Goal: Transaction & Acquisition: Purchase product/service

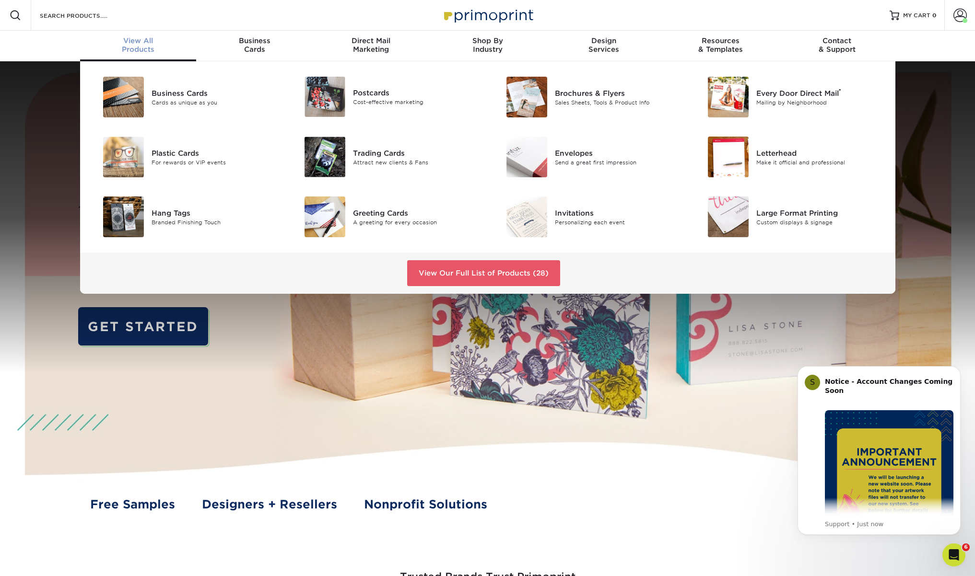
click at [141, 45] on span "View All" at bounding box center [138, 40] width 116 height 9
click at [455, 270] on link "View Our Full List of Products (28)" at bounding box center [483, 273] width 153 height 26
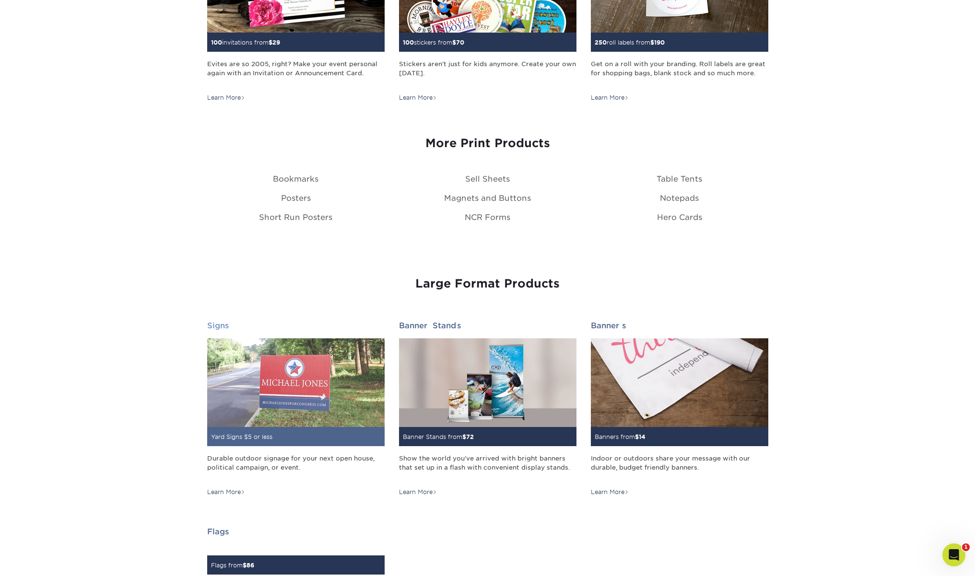
click at [312, 390] on img at bounding box center [295, 382] width 177 height 89
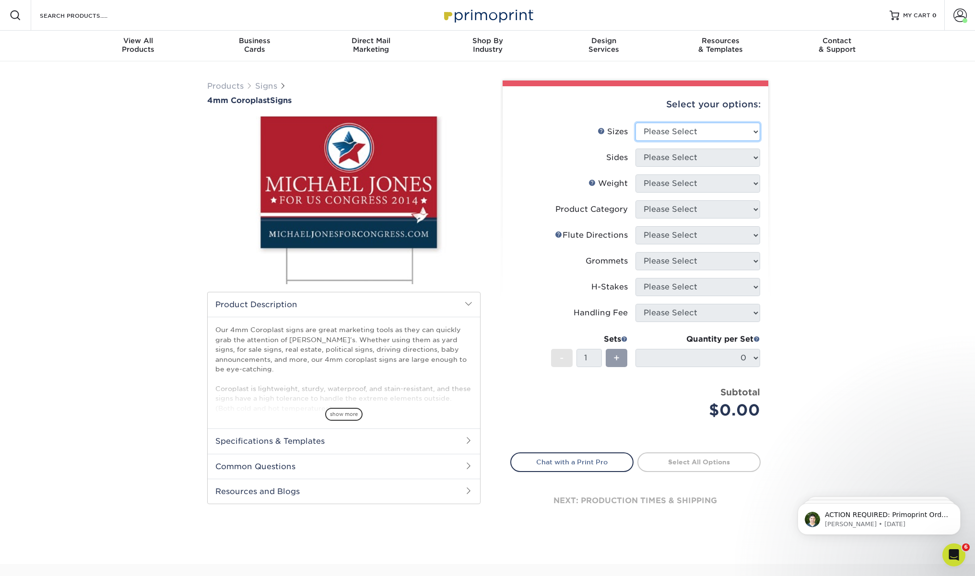
select select "18.00x24.00"
select select "13abbda7-1d64-4f25-8bb2-c179b224825d"
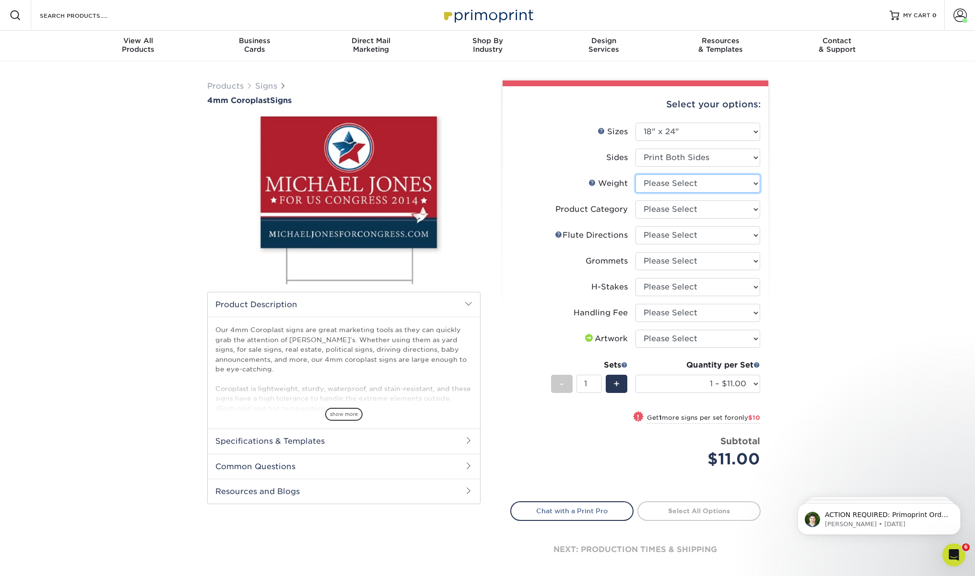
select select "4CORO"
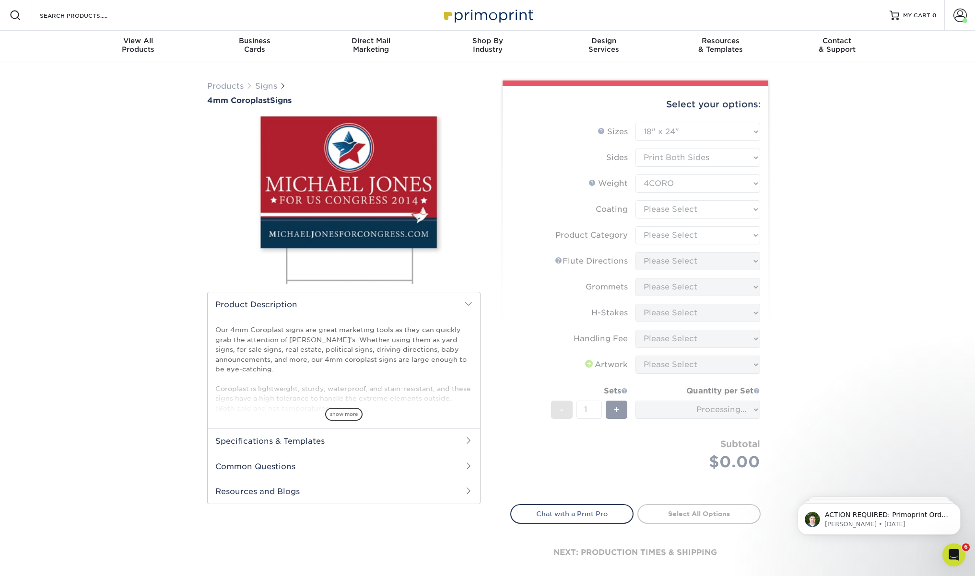
click at [713, 212] on form "Sizes Help Sizes Please Select 12" x 18" 18" x 24" 24" x 24" 24" x 36" Sides Pl…" at bounding box center [635, 308] width 250 height 371
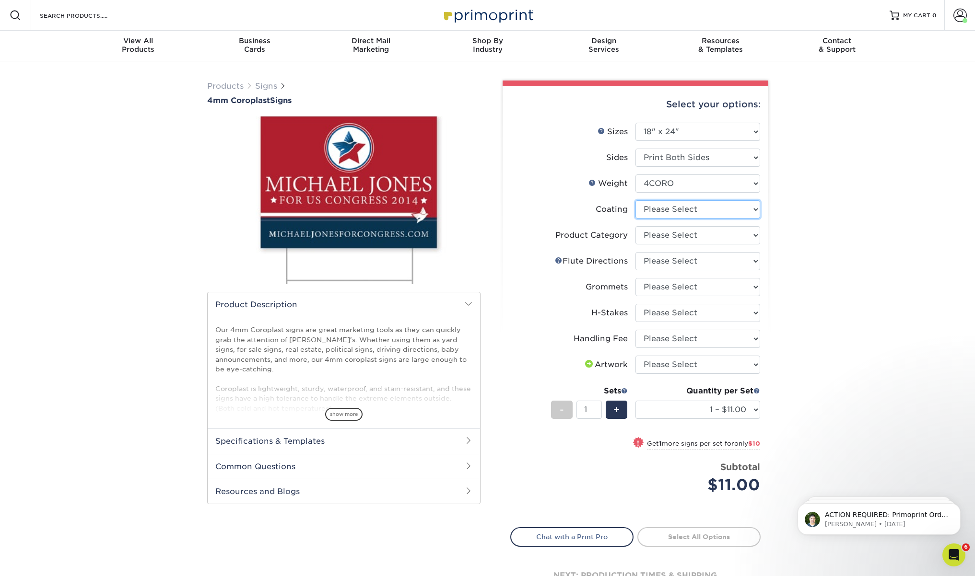
select select "3e7618de-abca-4bda-9f97-8b9129e913d8"
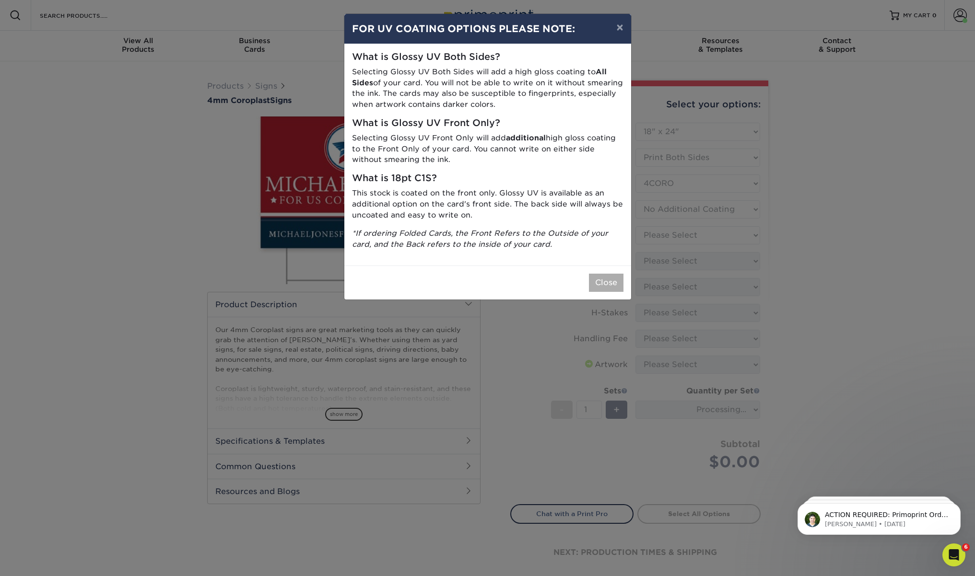
click at [613, 274] on button "Close" at bounding box center [606, 283] width 35 height 18
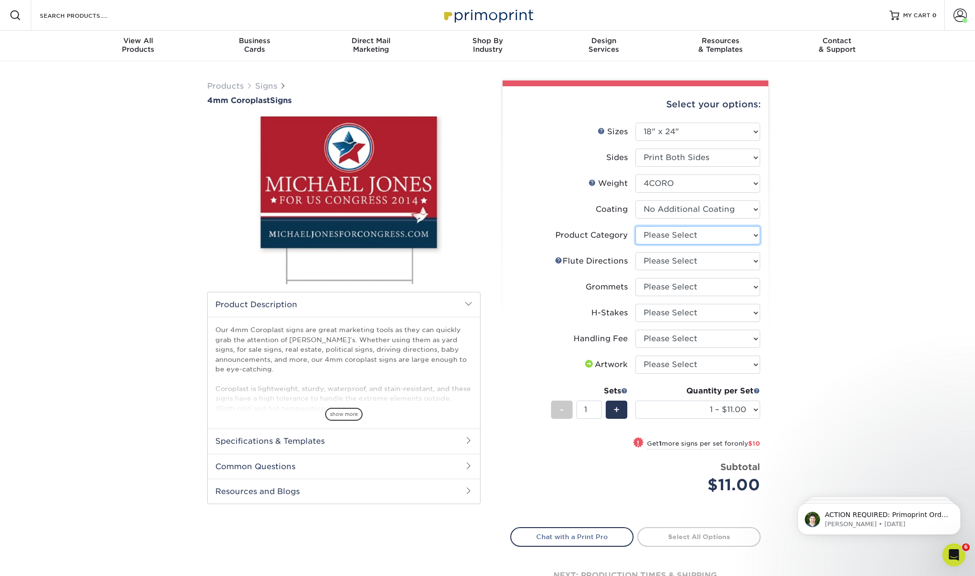
select select "b3582ed5-6912-492c-8440-2cc51afdb8e1"
select select "64642d5c-3ca5-48ab-b753-ddfa02991dab"
select select "90d329df-db80-4206-b821-ff9d3f363977"
select select "aec992a9-897e-40ed-b45c-8ce74849ba63"
select select "ab74c079-444c-4260-ae6a-e09bdee8073c"
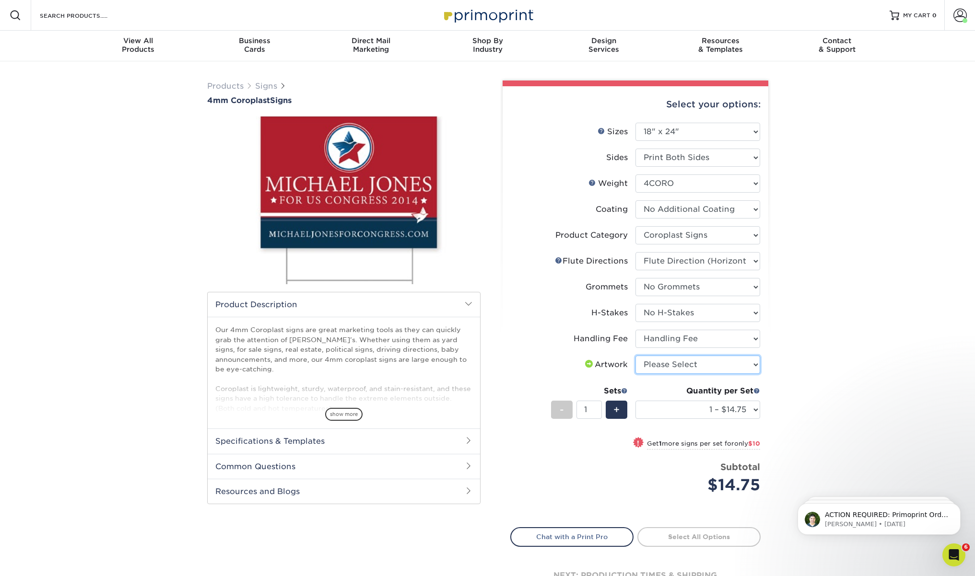
select select "upload"
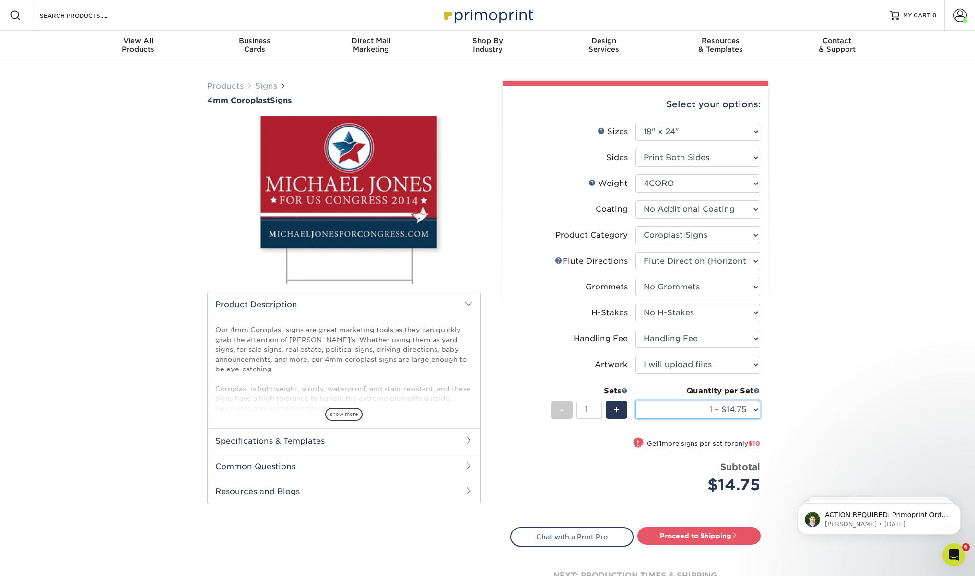
select select "3 – $35.75"
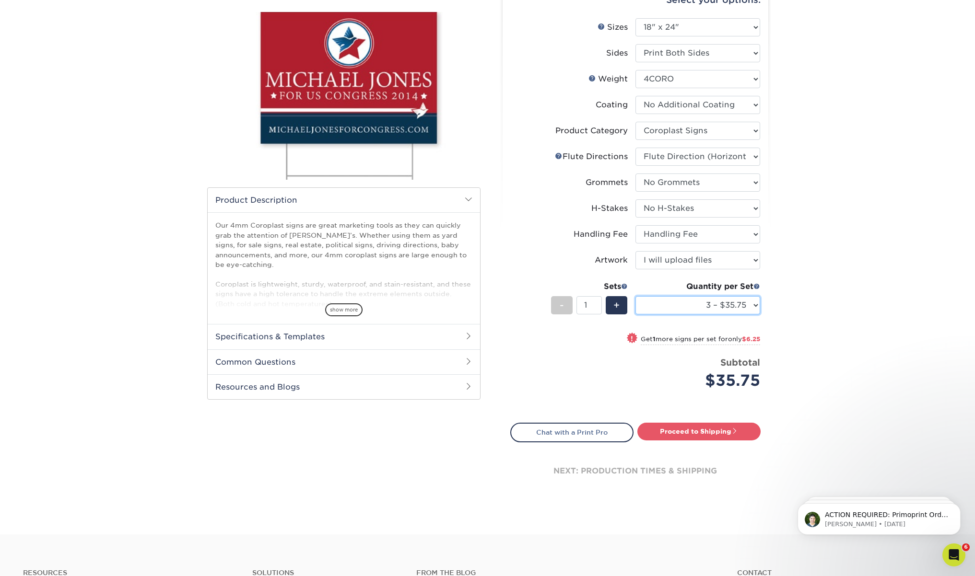
scroll to position [111, 0]
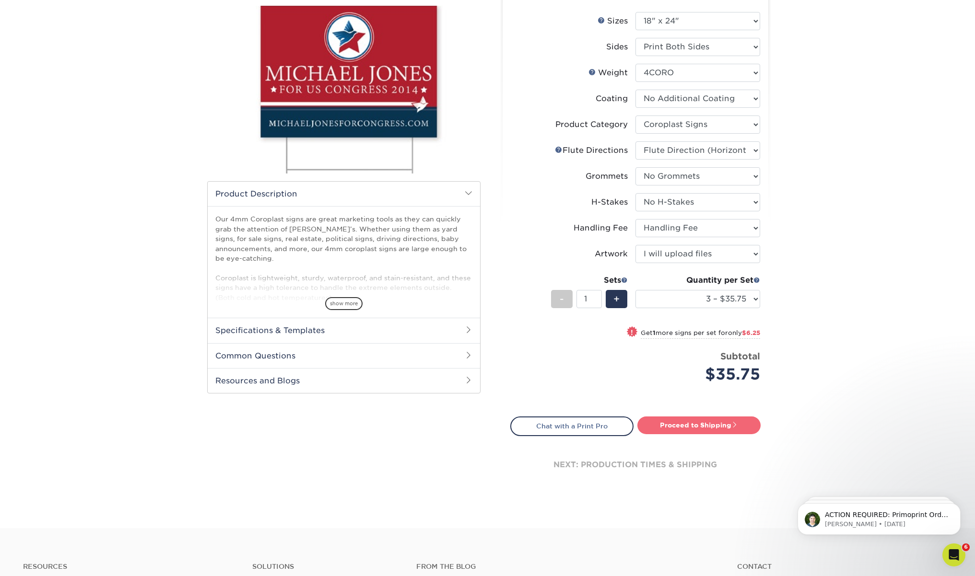
click at [710, 423] on link "Proceed to Shipping" at bounding box center [698, 425] width 123 height 17
type input "Set 1"
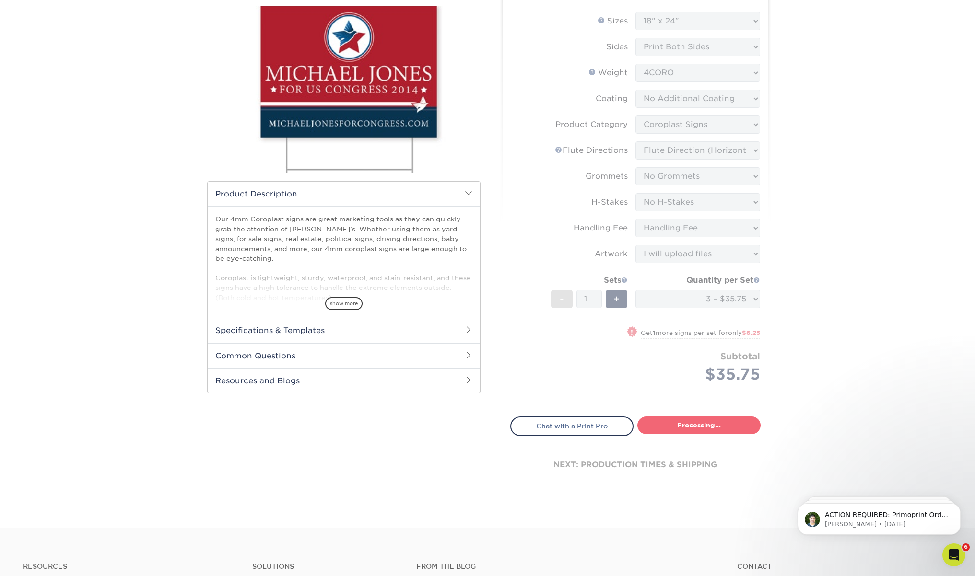
select select "00e4a819-141f-4010-a28b-150927033795"
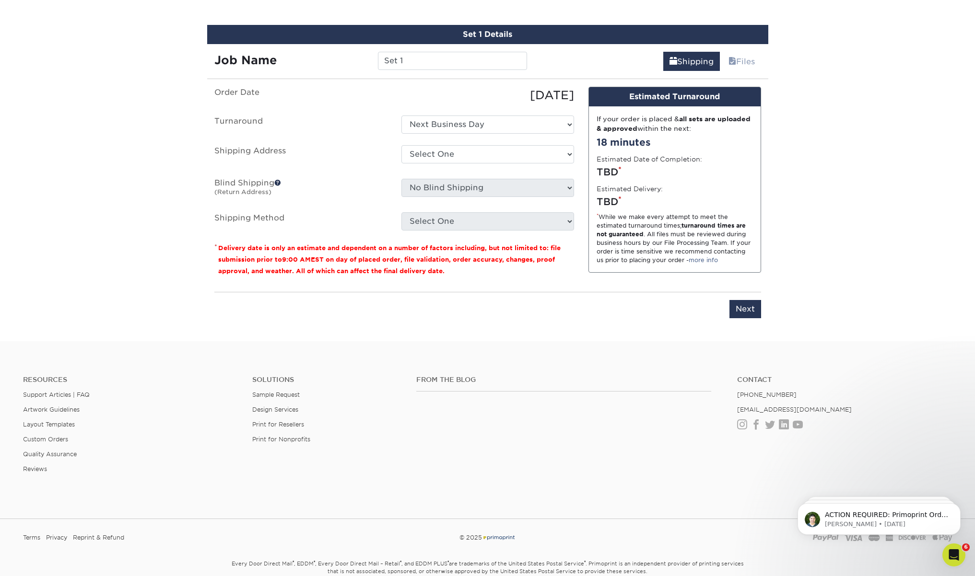
scroll to position [553, 0]
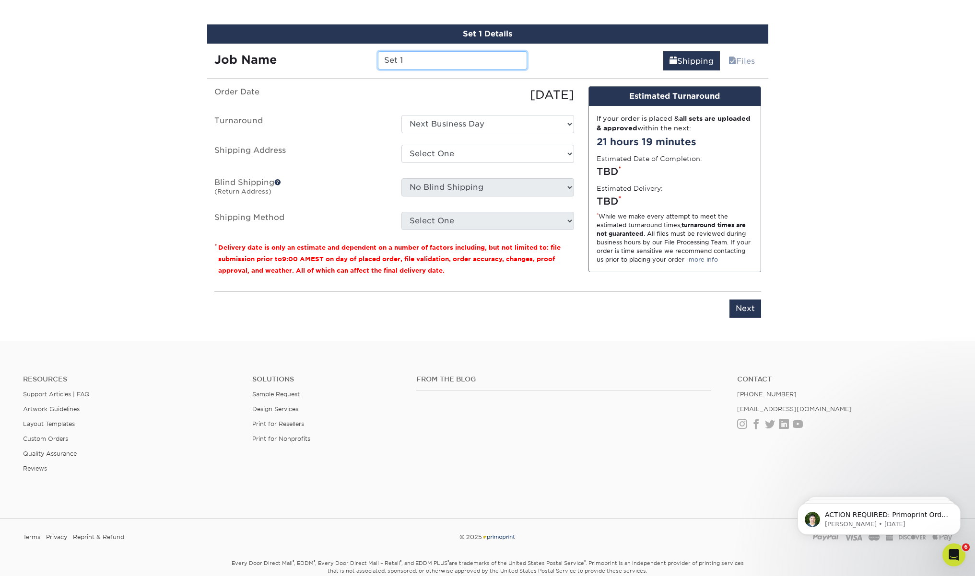
click at [453, 61] on input "Set 1" at bounding box center [452, 60] width 149 height 18
type input "[PERSON_NAME]"
select select "275574"
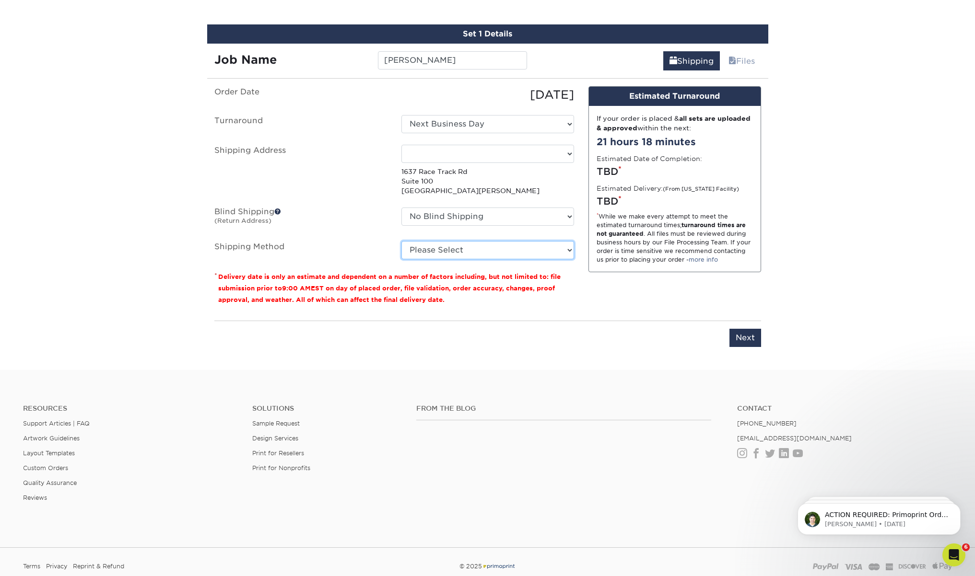
select select "NEXTDAYEVERYWHERE"
click at [745, 343] on input "Next" at bounding box center [745, 338] width 32 height 18
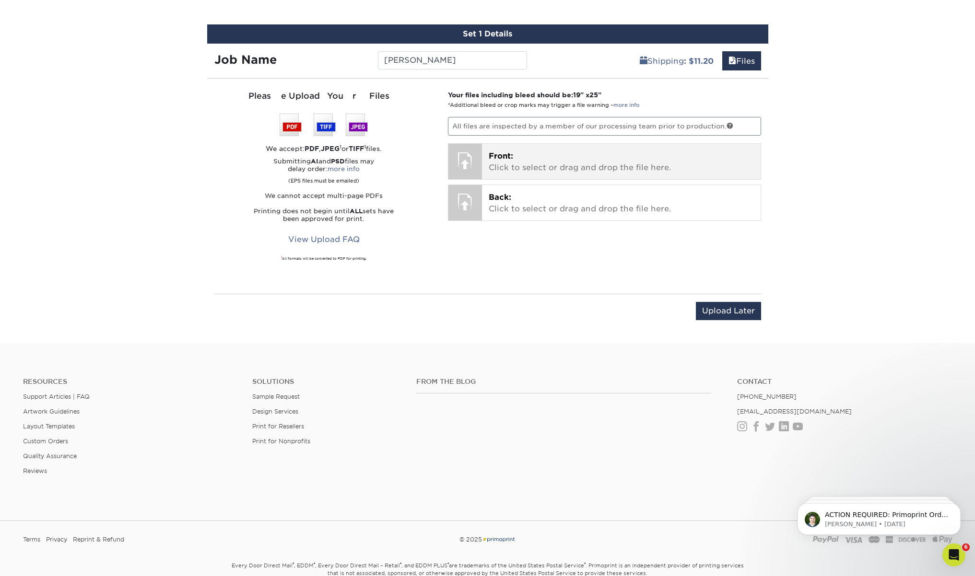
click at [602, 156] on p "Front: Click to select or drag and drop the file here." at bounding box center [621, 162] width 265 height 23
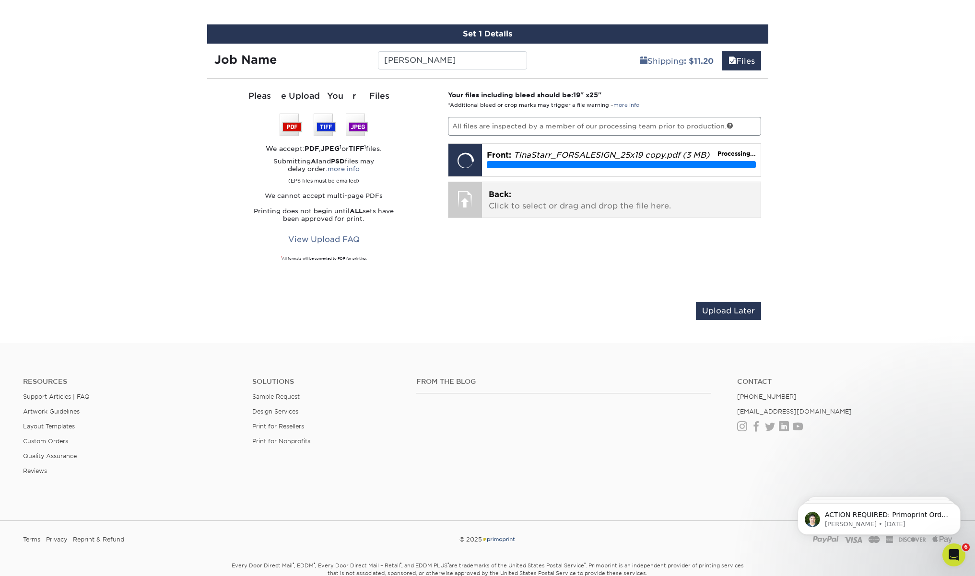
click at [516, 202] on p "Back: Click to select or drag and drop the file here." at bounding box center [621, 200] width 265 height 23
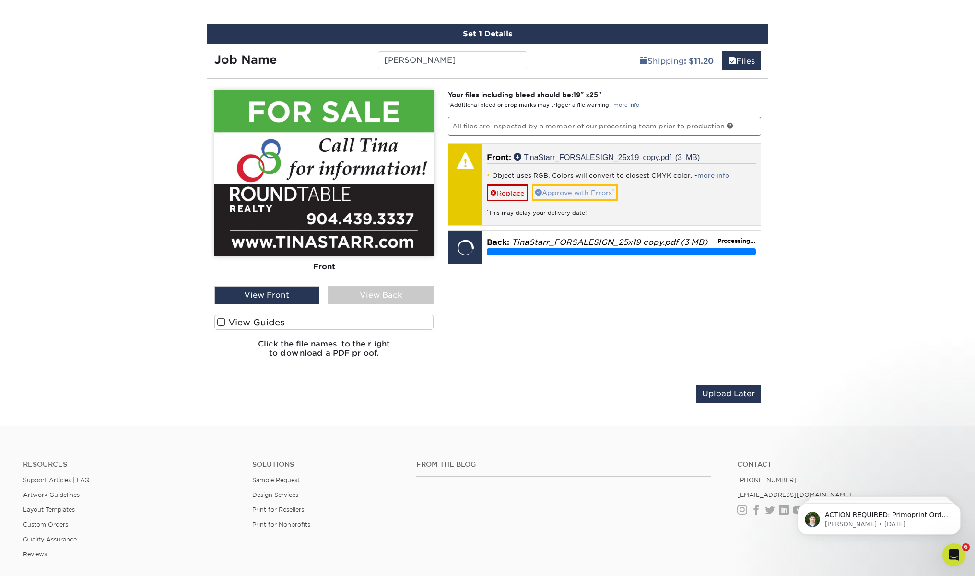
click at [580, 192] on link "Approve with Errors *" at bounding box center [575, 193] width 86 height 16
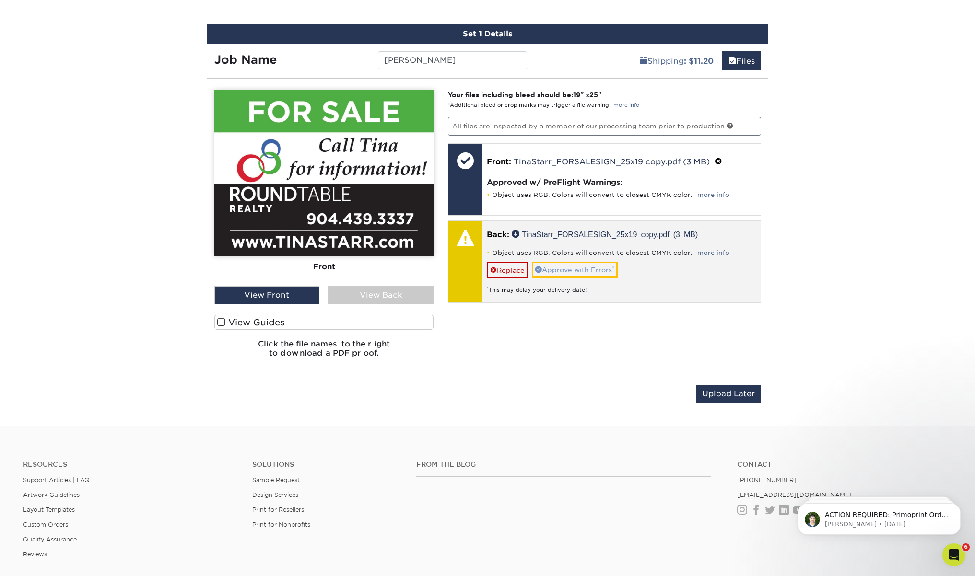
click at [582, 271] on link "Approve with Errors *" at bounding box center [575, 270] width 86 height 16
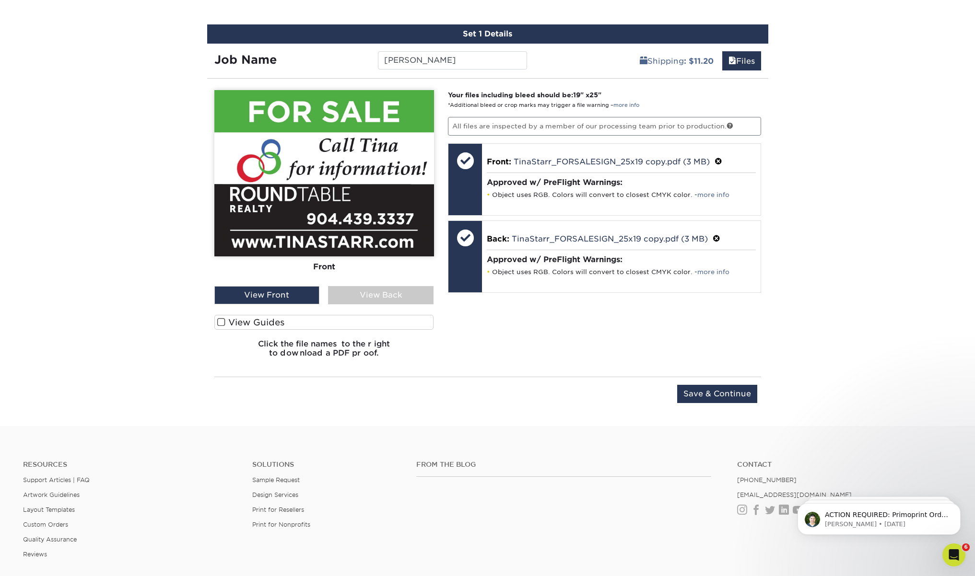
click at [557, 318] on div "Your files including bleed should be: 19 " x 25 " *Additional bleed or crop mar…" at bounding box center [604, 228] width 327 height 276
click at [728, 392] on input "Save & Continue" at bounding box center [717, 394] width 80 height 18
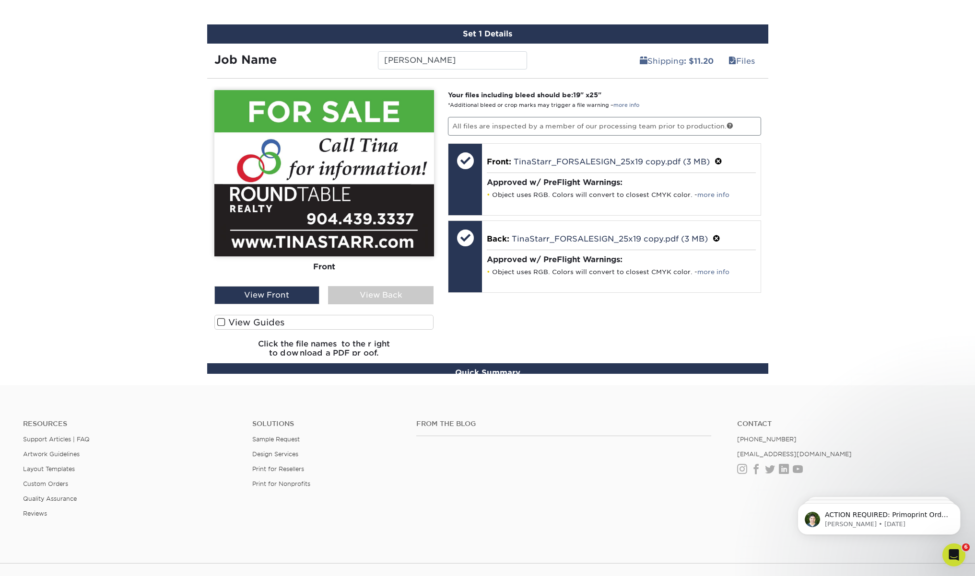
scroll to position [512, 0]
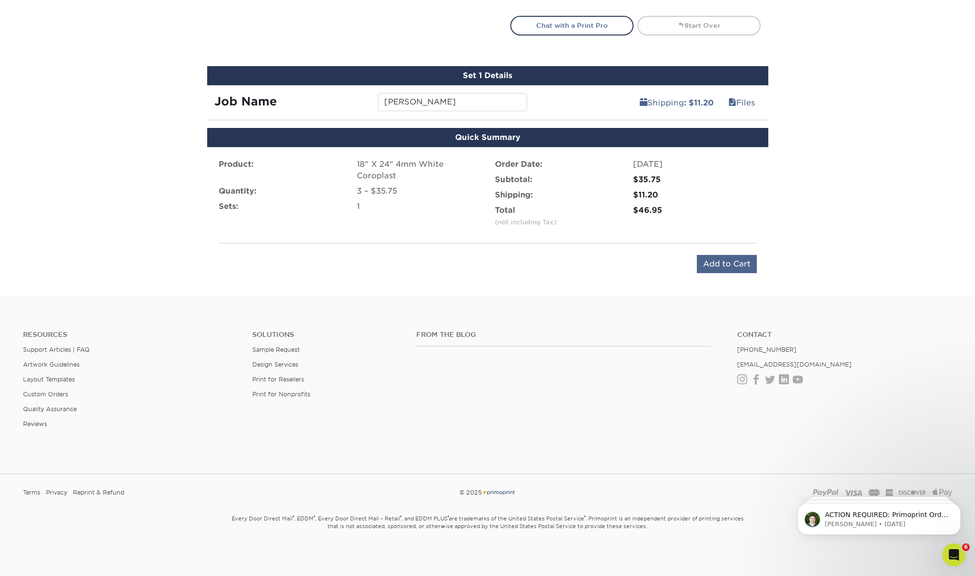
click at [724, 263] on input "Add to Cart" at bounding box center [727, 264] width 60 height 18
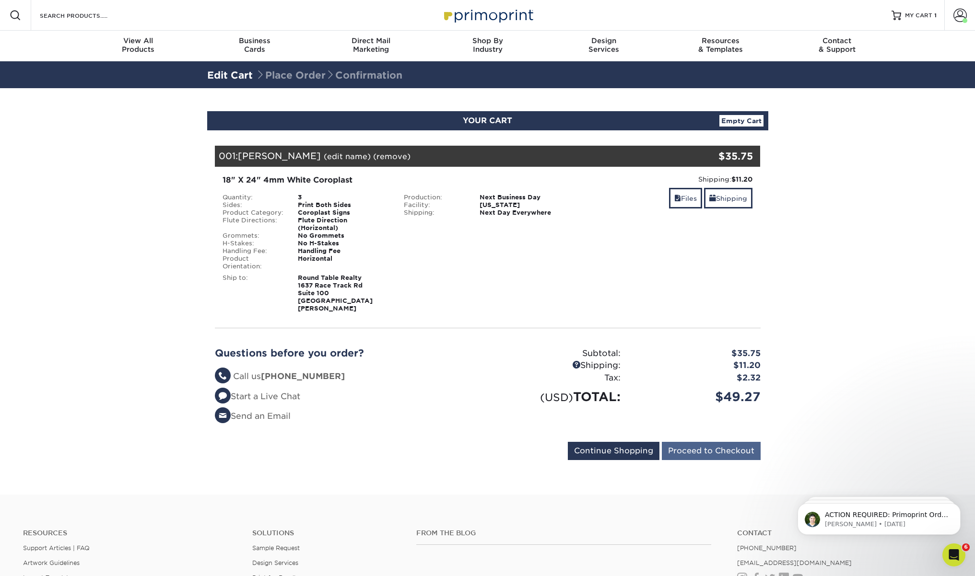
click at [703, 443] on input "Proceed to Checkout" at bounding box center [711, 451] width 99 height 18
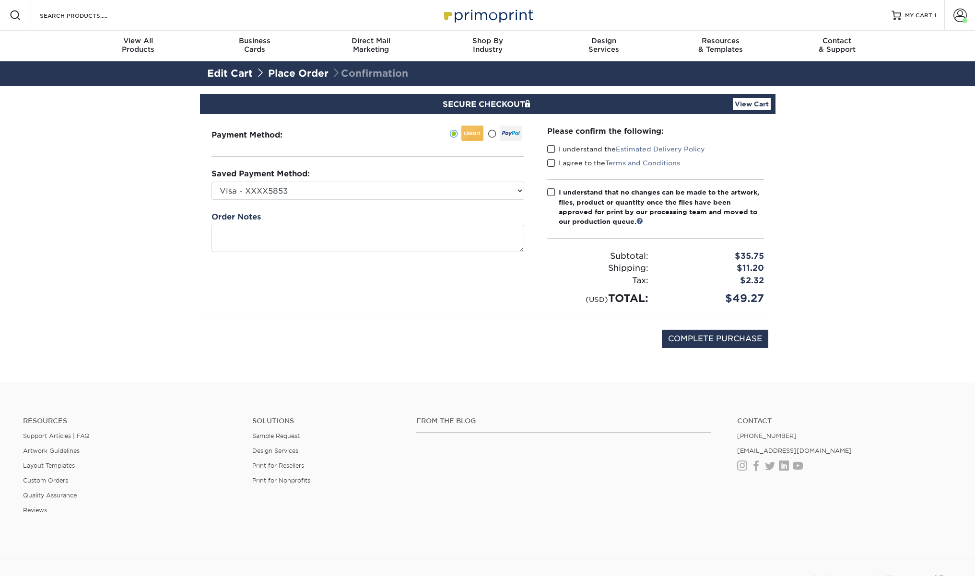
click at [552, 151] on span at bounding box center [551, 149] width 8 height 9
click at [0, 0] on input "I understand the Estimated Delivery Policy" at bounding box center [0, 0] width 0 height 0
click at [552, 164] on span at bounding box center [551, 163] width 8 height 9
click at [0, 0] on input "I agree to the Terms and Conditions" at bounding box center [0, 0] width 0 height 0
click at [551, 197] on span at bounding box center [551, 192] width 8 height 9
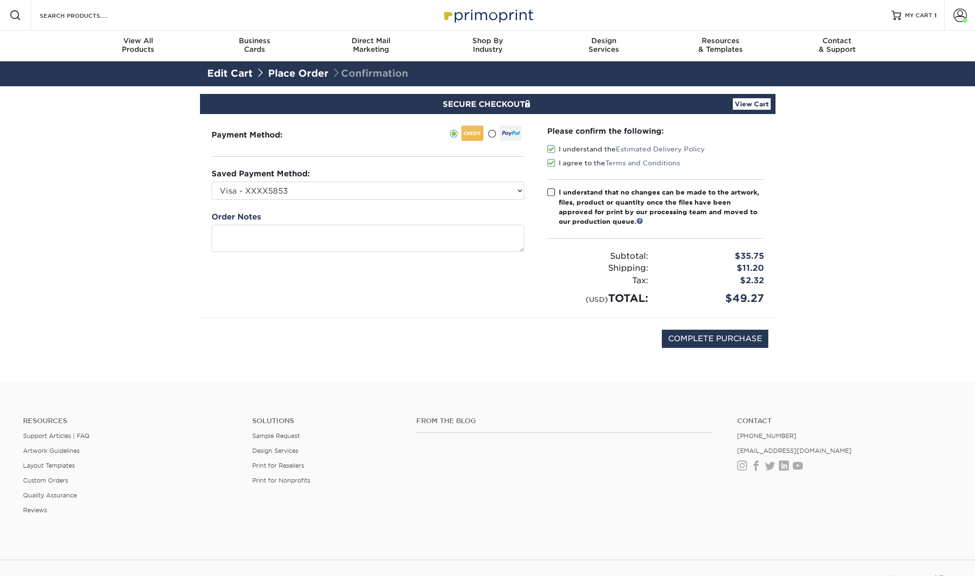
click at [0, 0] on input "I understand that no changes can be made to the artwork, files, product or quan…" at bounding box center [0, 0] width 0 height 0
select select "72882"
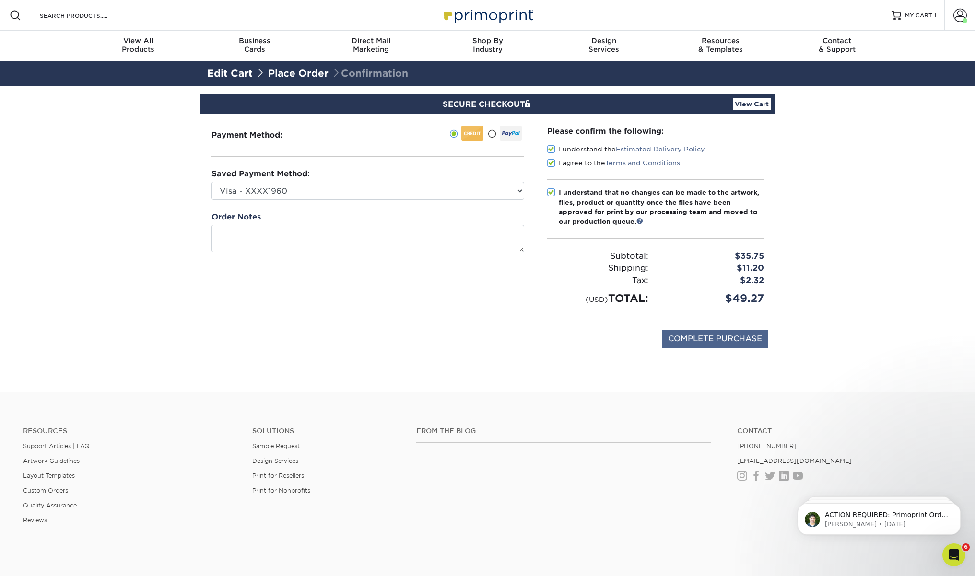
click at [725, 341] on input "COMPLETE PURCHASE" at bounding box center [715, 339] width 106 height 18
type input "PROCESSING, PLEASE WAIT..."
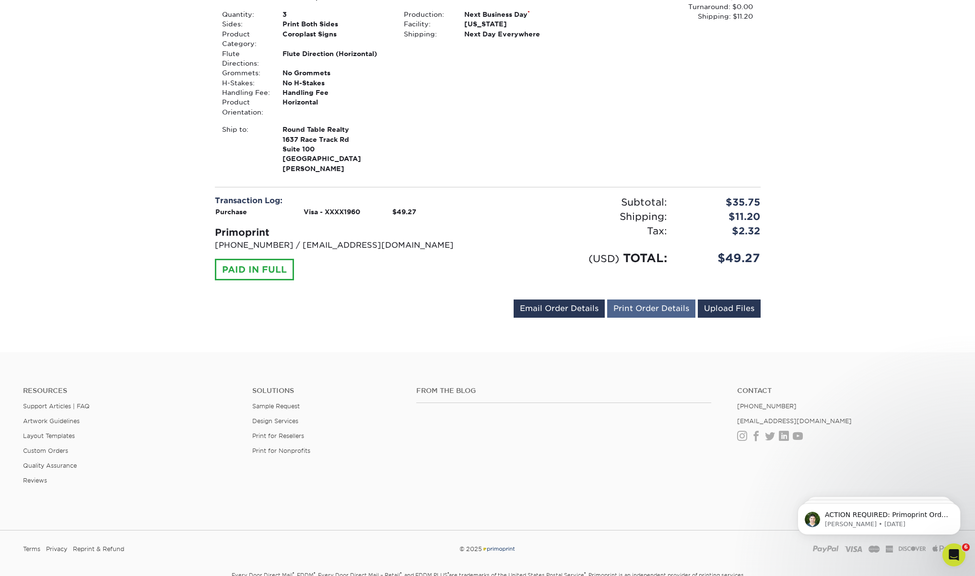
scroll to position [301, 0]
click at [643, 303] on link "Print Order Details" at bounding box center [651, 308] width 88 height 18
